Goal: Task Accomplishment & Management: Use online tool/utility

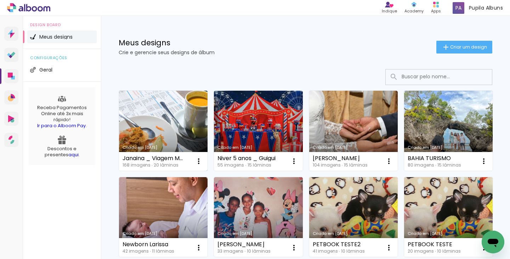
click at [162, 127] on link "Criado em [DATE]" at bounding box center [163, 131] width 89 height 80
